Goal: Navigation & Orientation: Find specific page/section

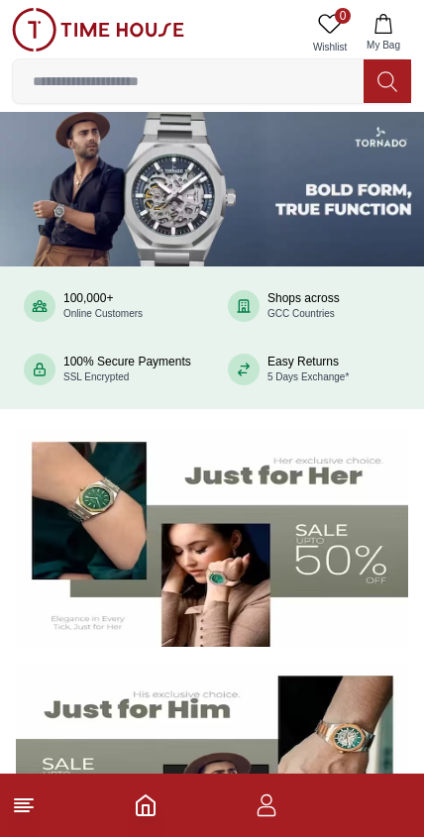
click at [331, 22] on icon at bounding box center [330, 24] width 24 height 24
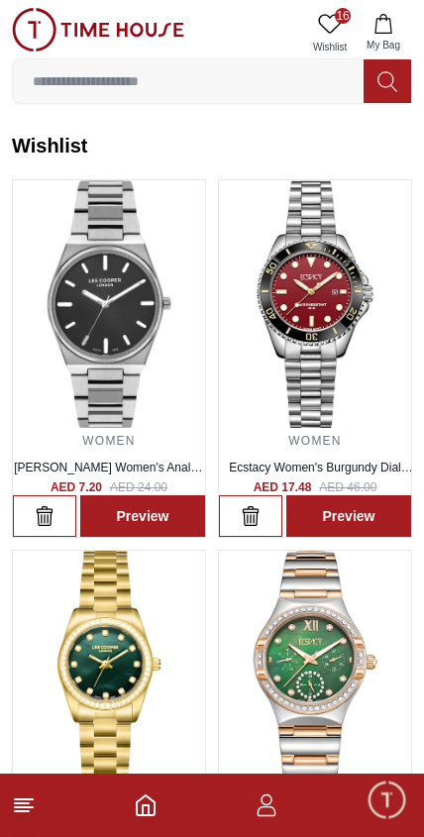
click at [32, 796] on icon at bounding box center [24, 805] width 24 height 24
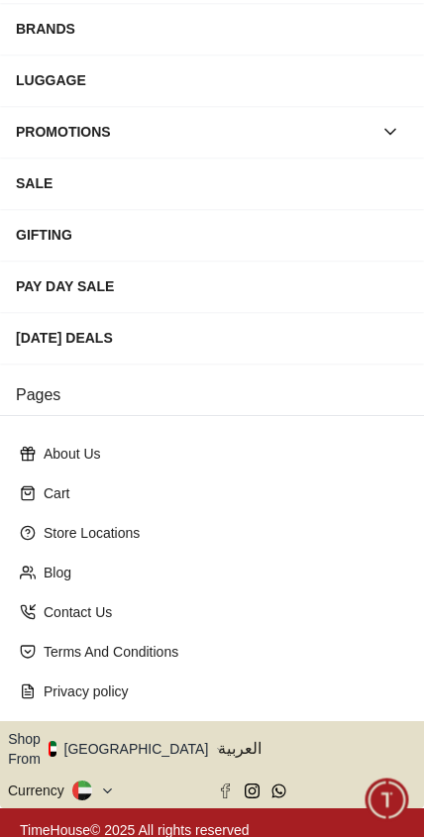
scroll to position [277, 0]
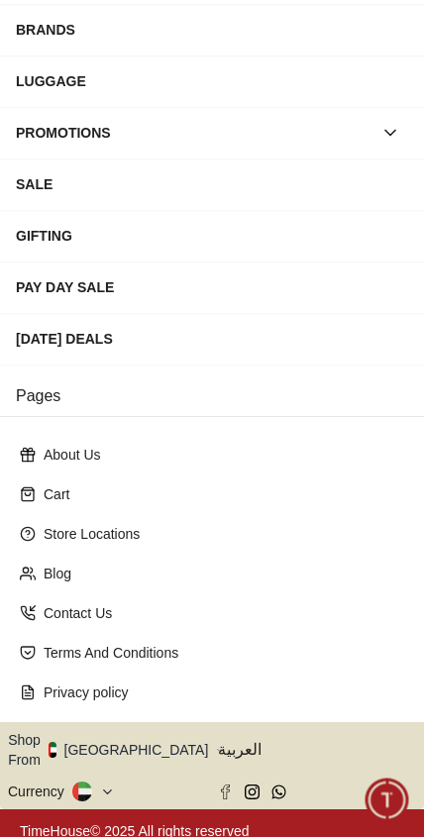
click at [216, 743] on icon "button" at bounding box center [219, 750] width 7 height 15
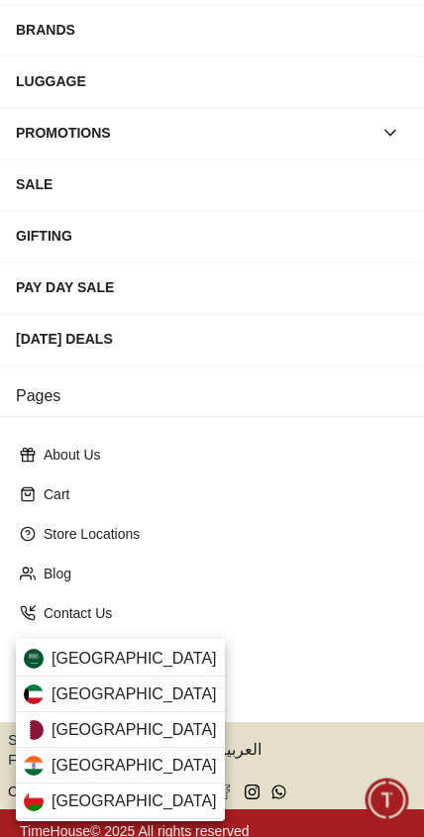
click at [151, 685] on div "[GEOGRAPHIC_DATA]" at bounding box center [120, 694] width 209 height 36
